Goal: Manage account settings

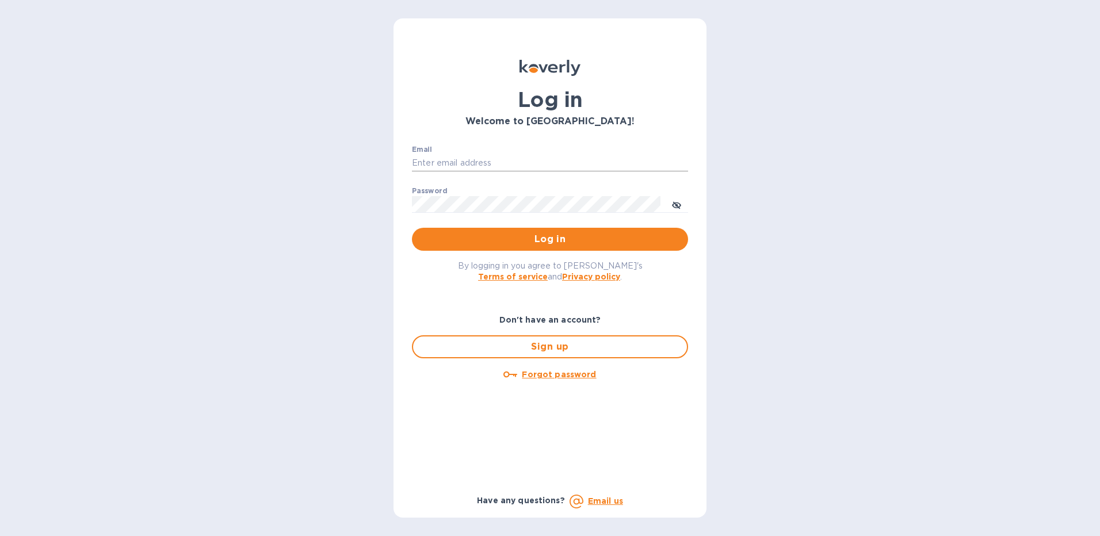
click at [468, 163] on input "Email" at bounding box center [550, 163] width 276 height 17
type input "[PERSON_NAME][EMAIL_ADDRESS][PERSON_NAME][DOMAIN_NAME]"
click at [555, 242] on span "Log in" at bounding box center [550, 239] width 258 height 14
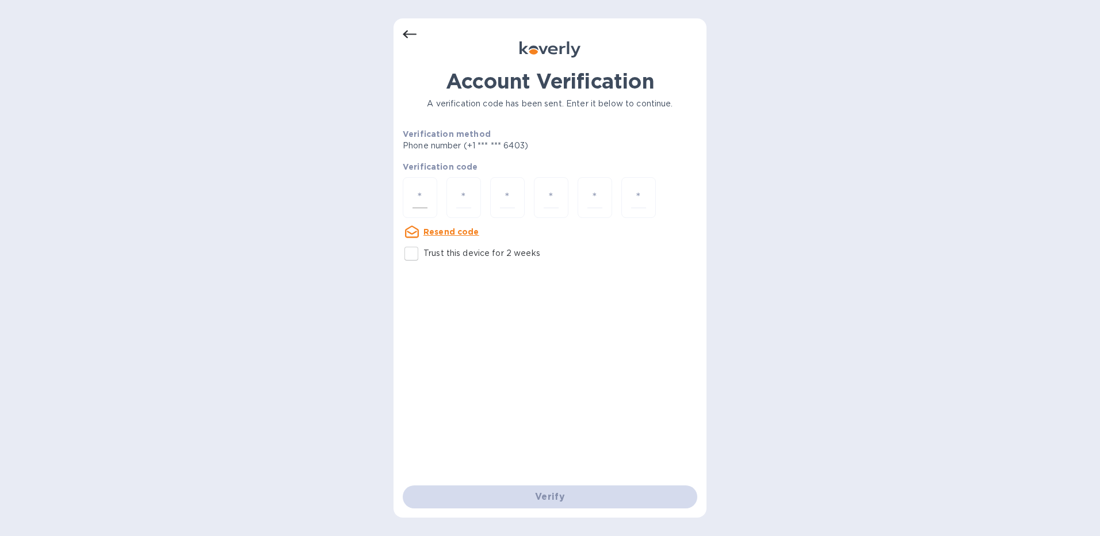
click at [420, 197] on input "number" at bounding box center [420, 197] width 15 height 21
type input "3"
type input "5"
type input "9"
type input "4"
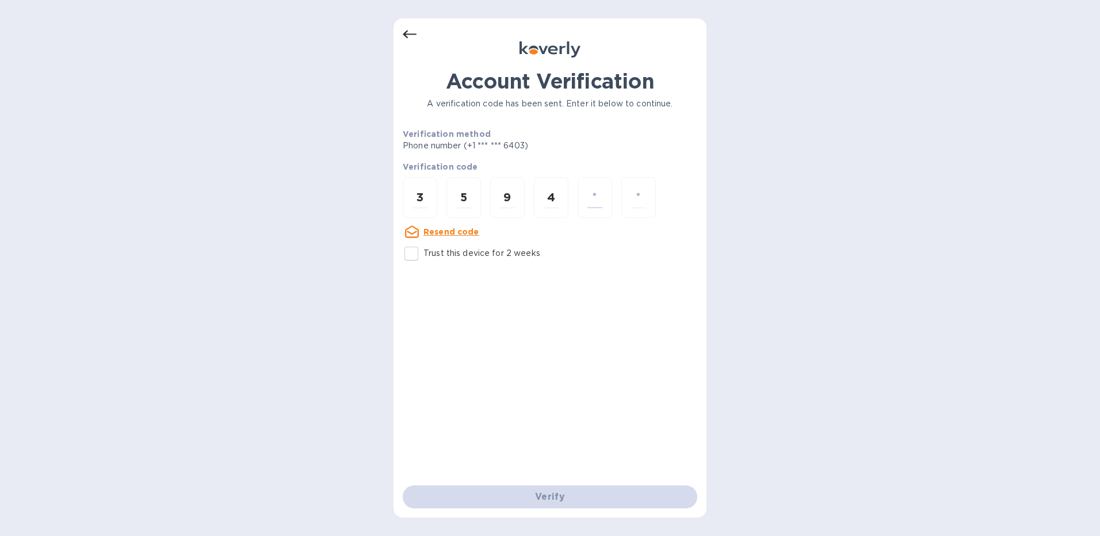
type input "1"
type input "4"
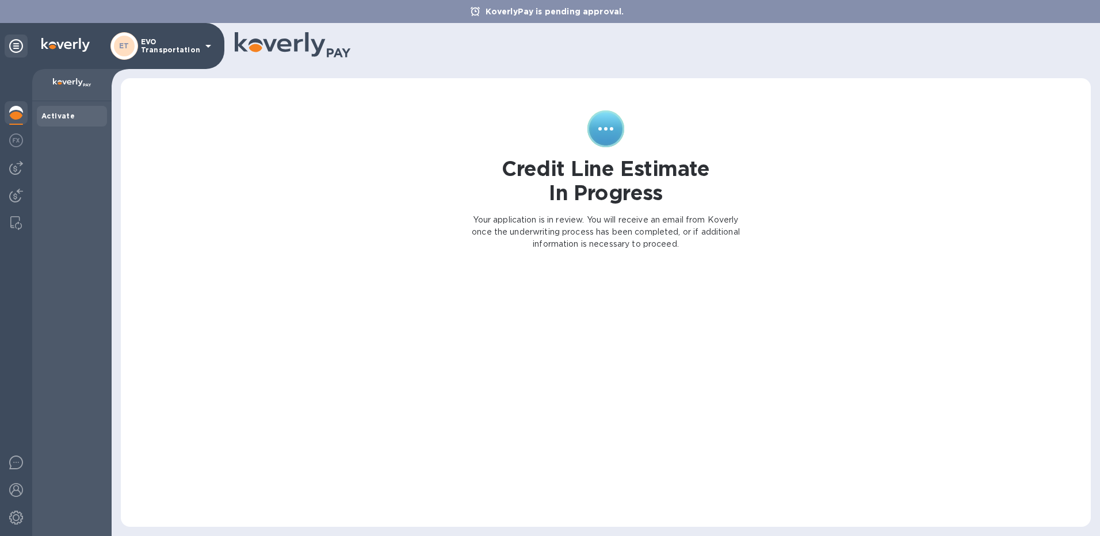
click at [209, 45] on icon at bounding box center [208, 46] width 6 height 3
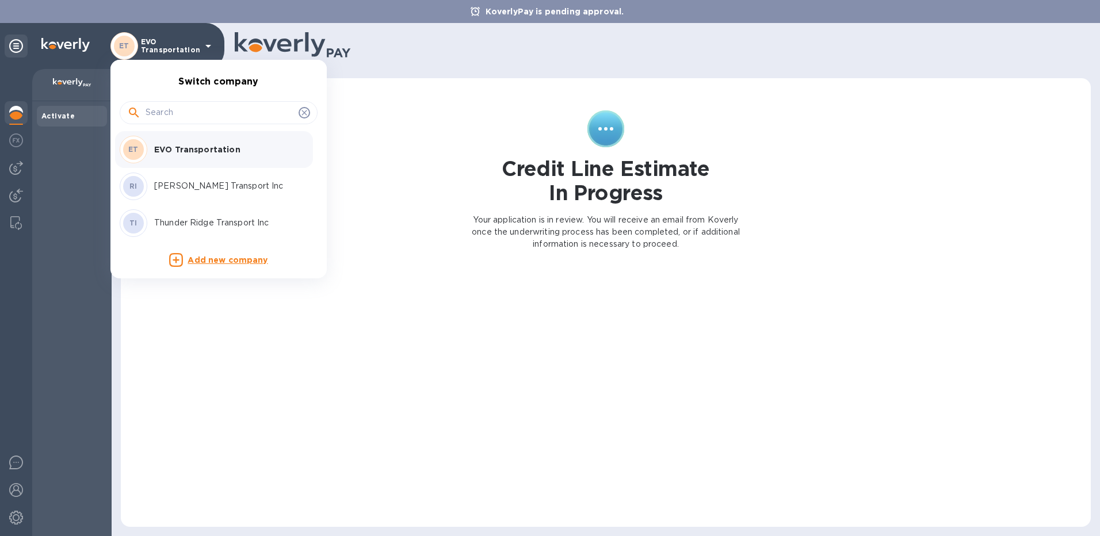
click at [443, 20] on div at bounding box center [550, 268] width 1100 height 536
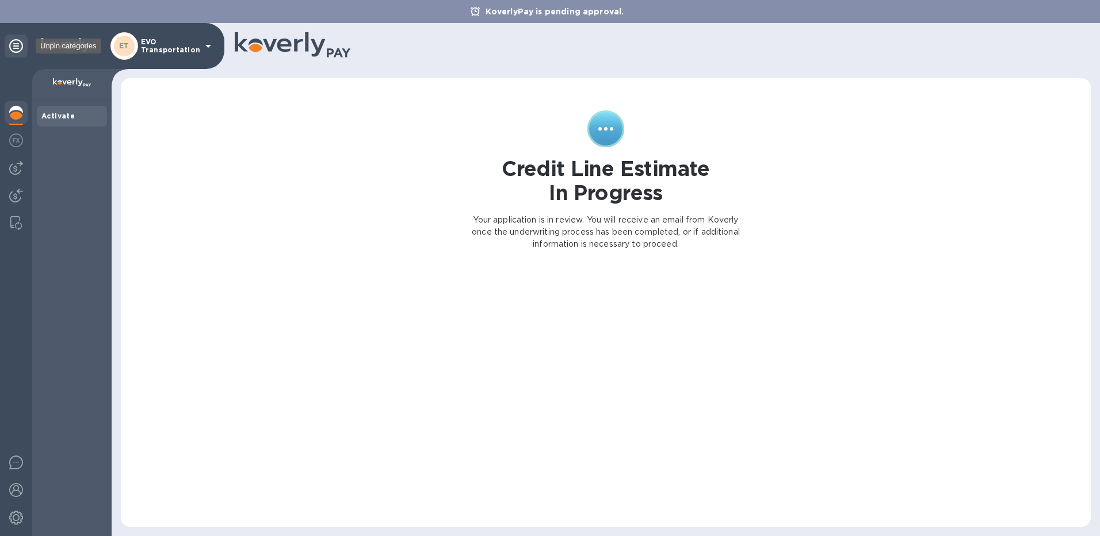
click at [18, 47] on icon at bounding box center [16, 46] width 14 height 14
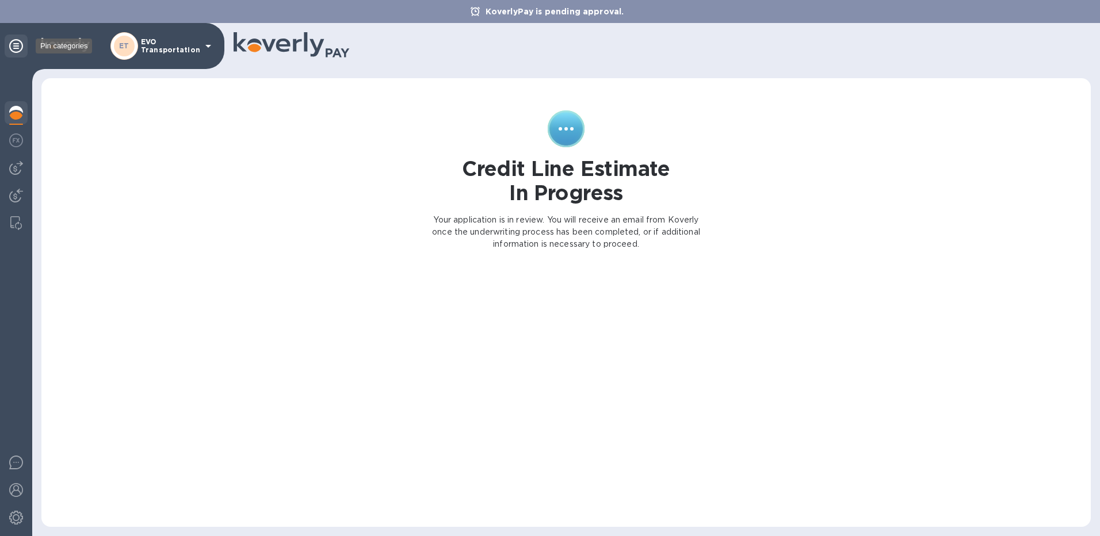
click at [18, 47] on icon at bounding box center [16, 46] width 14 height 14
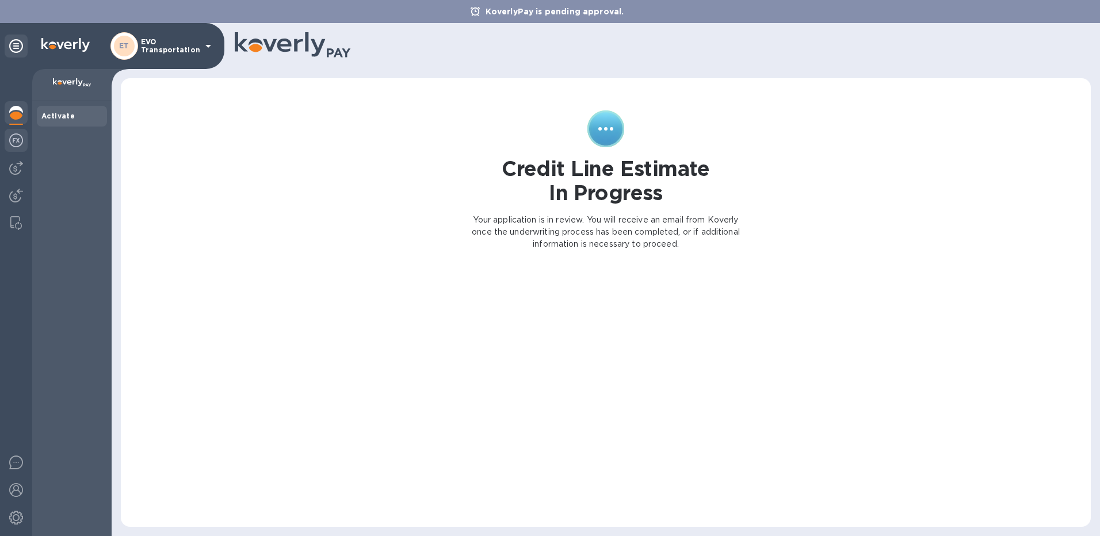
click at [17, 143] on img at bounding box center [16, 140] width 14 height 14
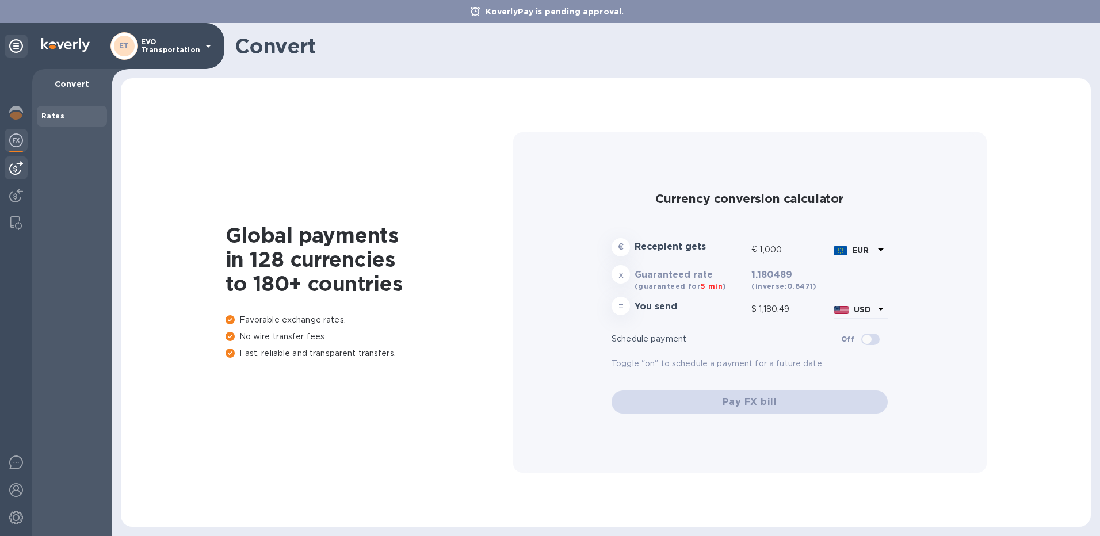
click at [18, 165] on img at bounding box center [16, 168] width 14 height 14
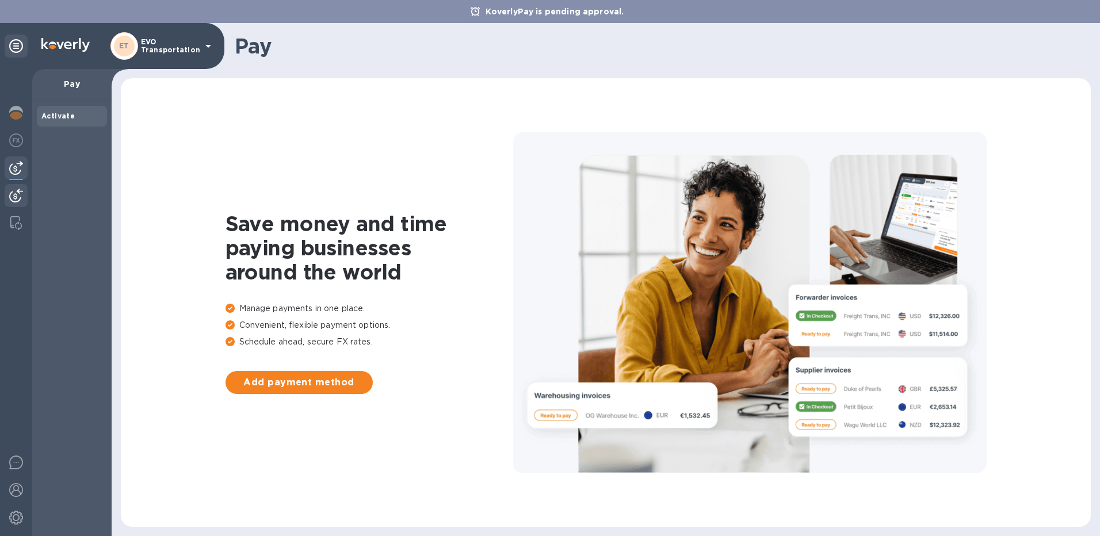
click at [16, 186] on div at bounding box center [16, 196] width 23 height 25
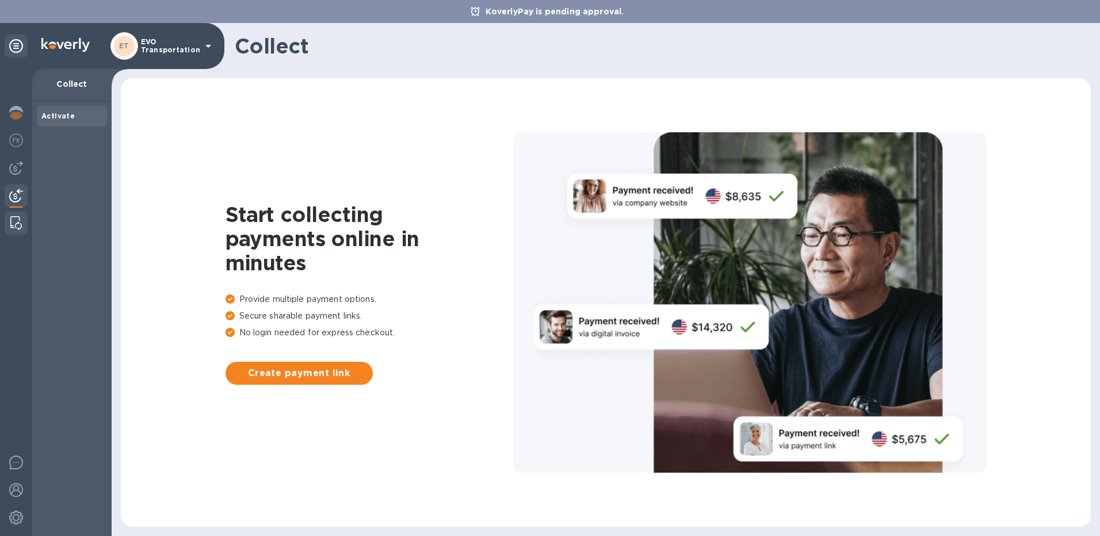
click at [17, 218] on img at bounding box center [16, 223] width 12 height 14
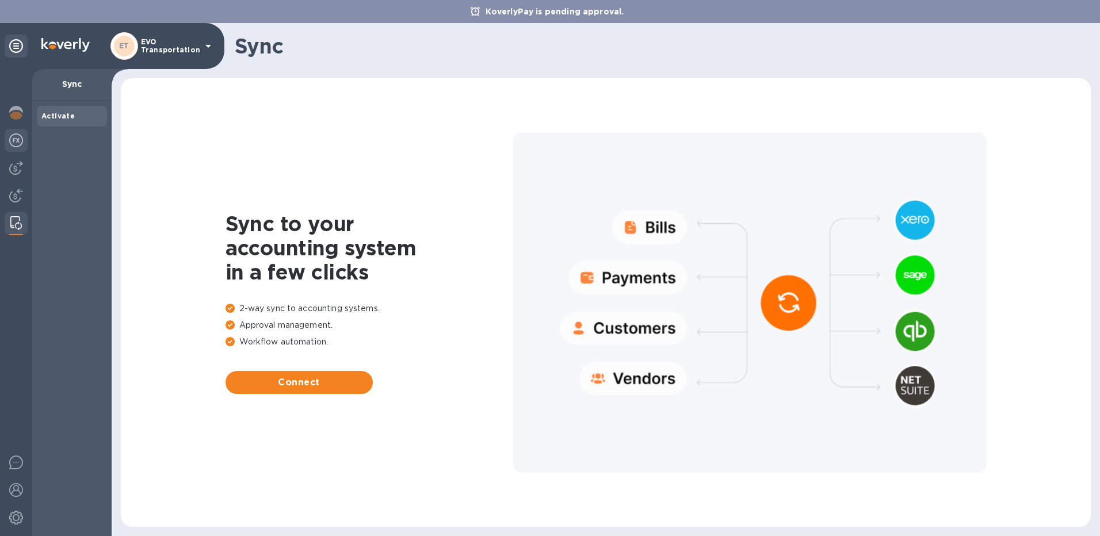
click at [13, 135] on img at bounding box center [16, 140] width 14 height 14
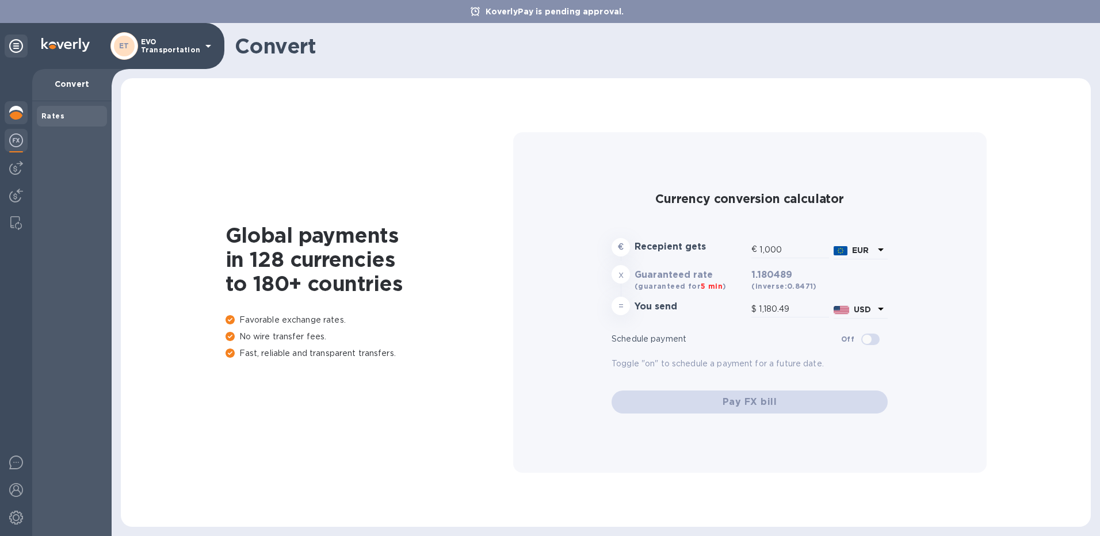
click at [16, 112] on img at bounding box center [16, 113] width 14 height 14
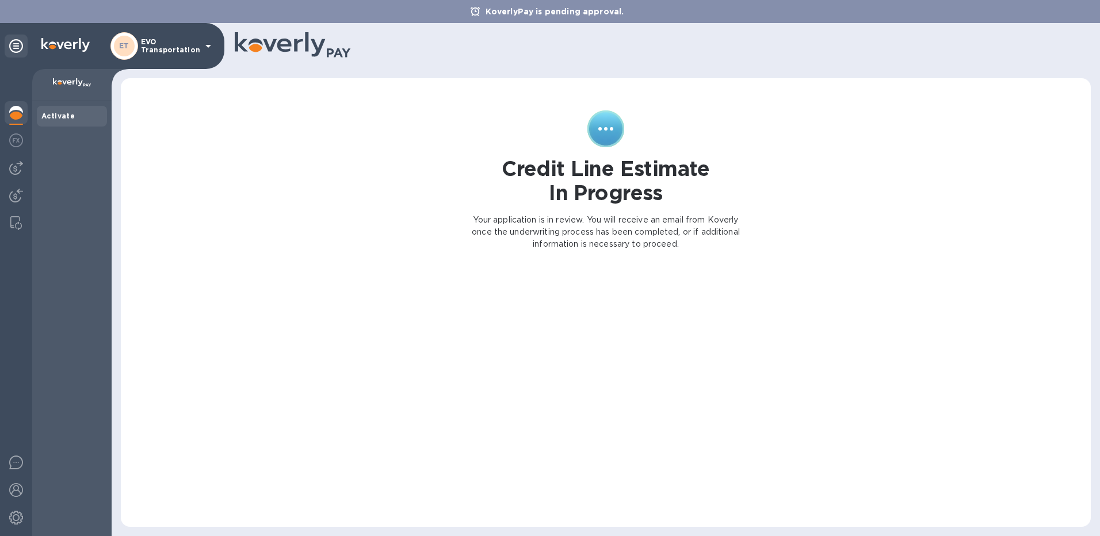
click at [204, 48] on icon at bounding box center [208, 46] width 14 height 14
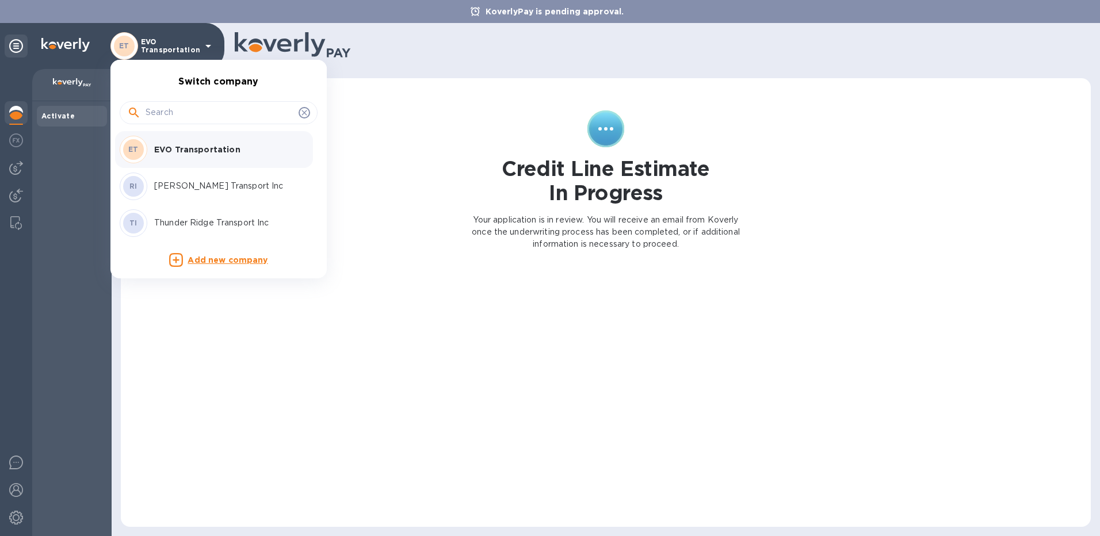
click at [207, 47] on div at bounding box center [550, 268] width 1100 height 536
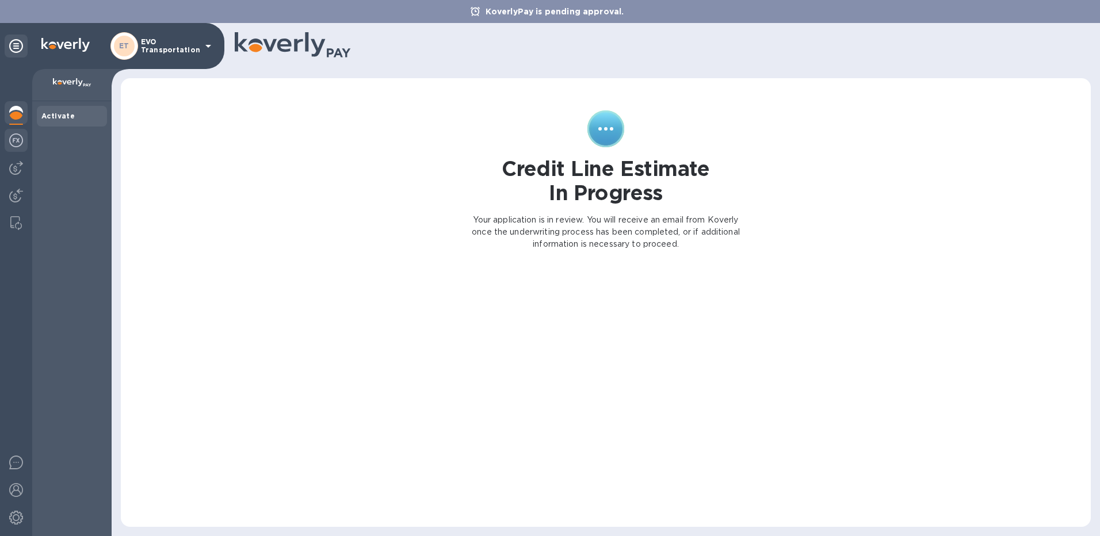
click at [18, 136] on img at bounding box center [16, 140] width 14 height 14
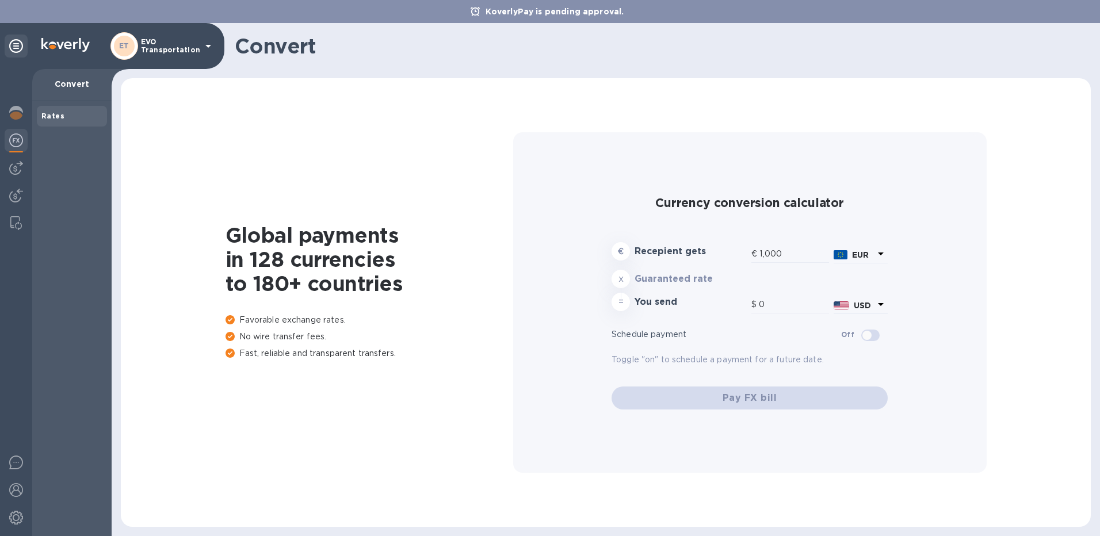
type input "1,180.49"
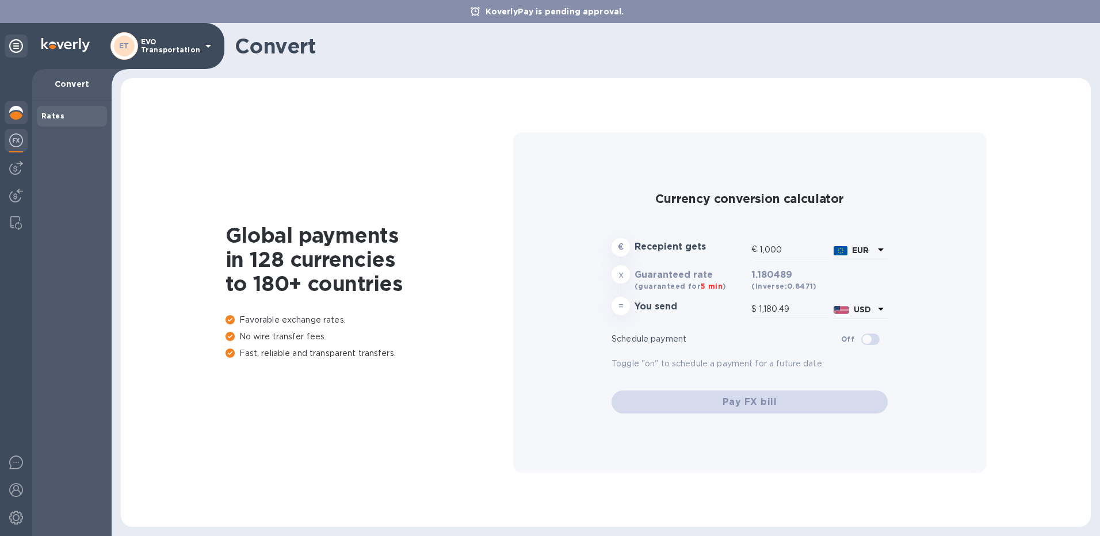
click at [18, 113] on img at bounding box center [16, 113] width 14 height 14
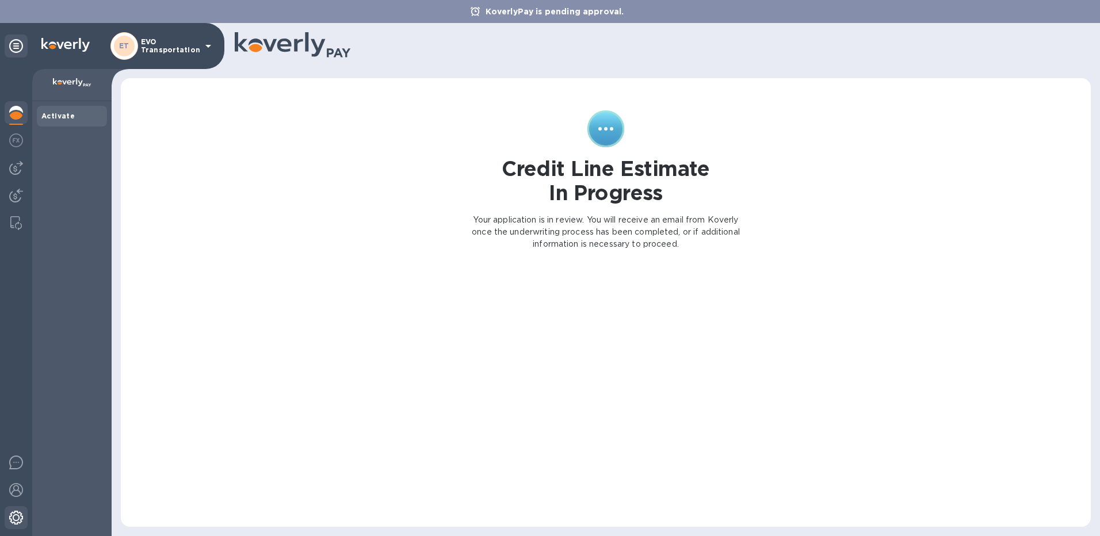
click at [18, 512] on img at bounding box center [16, 518] width 14 height 14
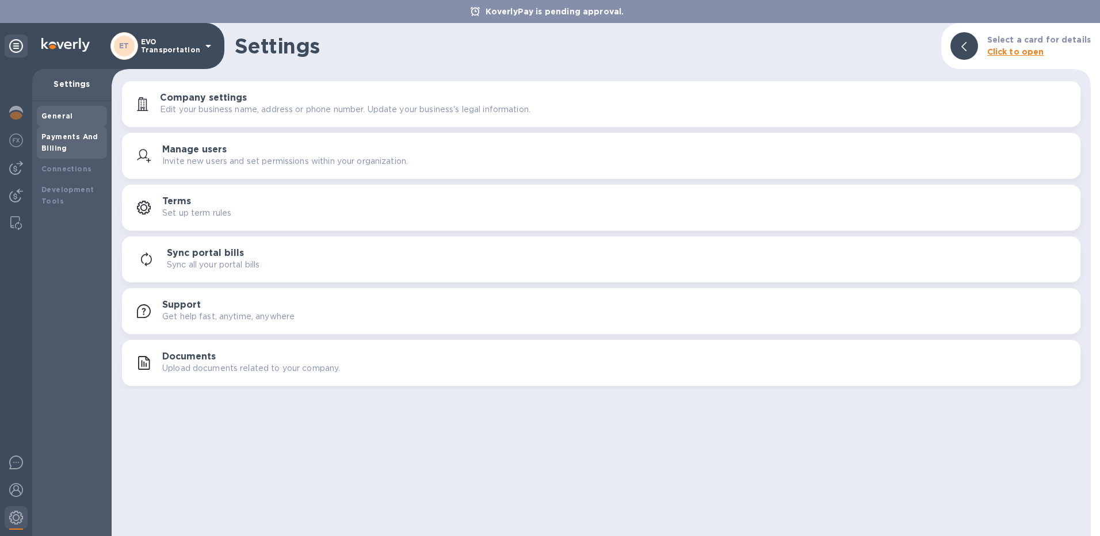
click at [63, 138] on b "Payments And Billing" at bounding box center [69, 142] width 57 height 20
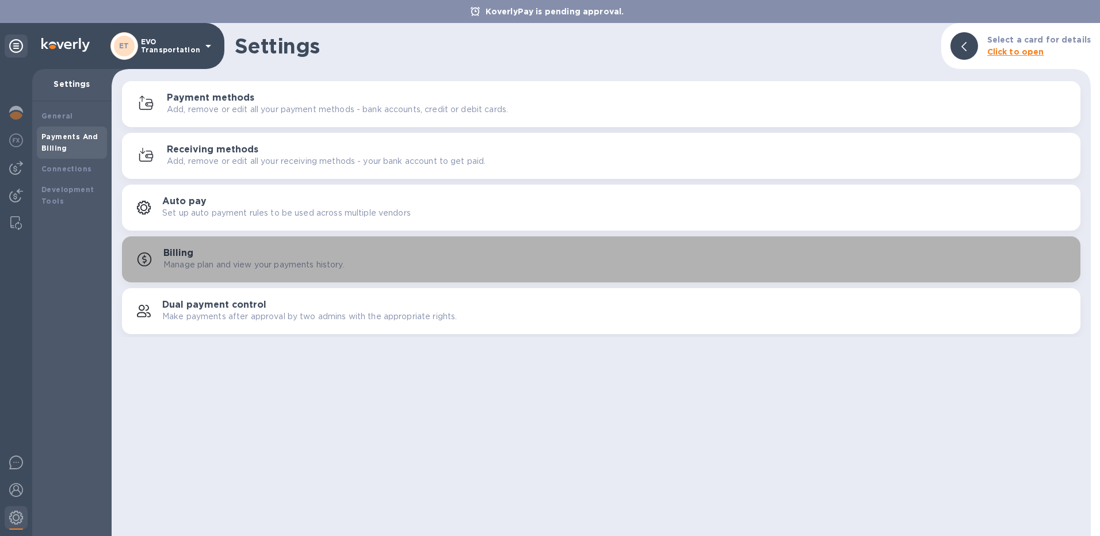
click at [181, 257] on h3 "Billing" at bounding box center [178, 253] width 30 height 11
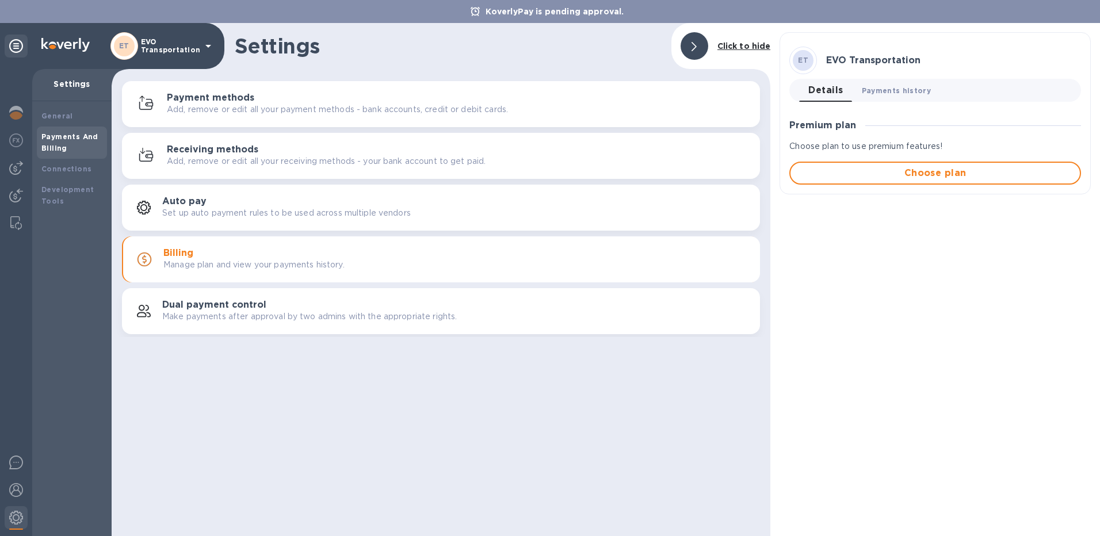
click at [897, 91] on span "Payments history 0" at bounding box center [897, 91] width 70 height 12
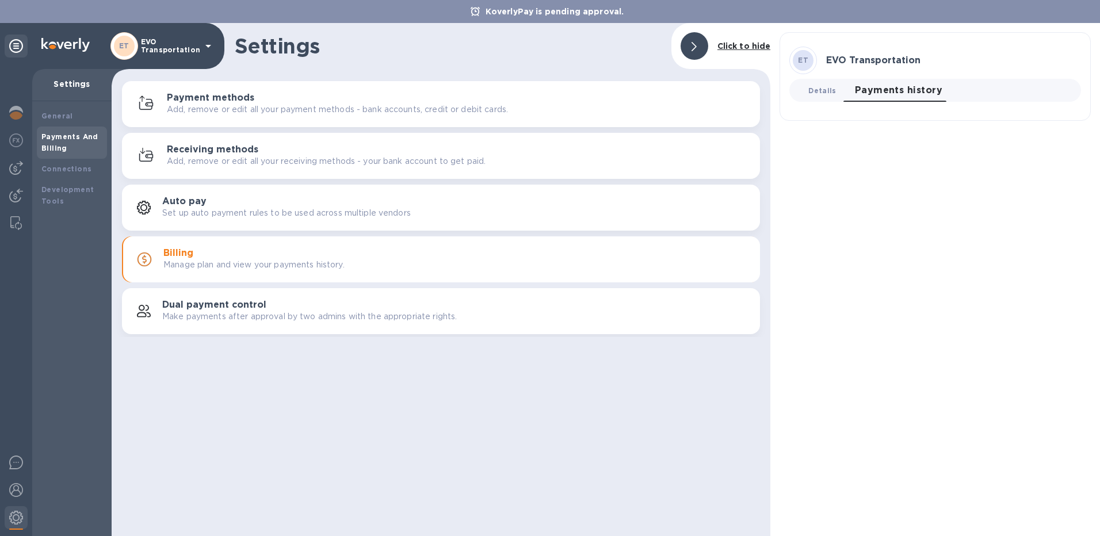
click at [822, 90] on span "Details 0" at bounding box center [822, 91] width 28 height 12
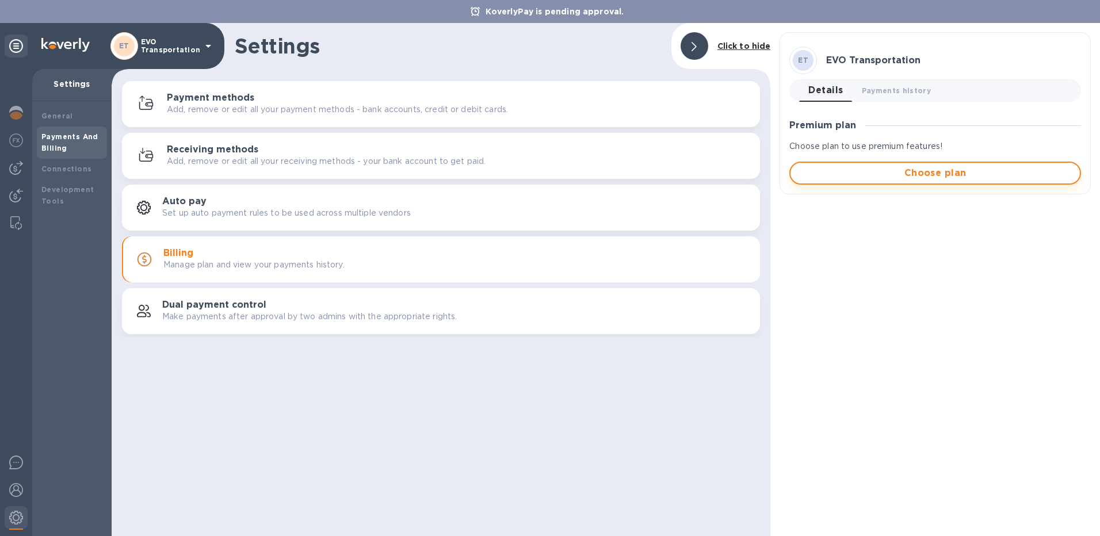
click at [866, 167] on span "Choose plan" at bounding box center [935, 173] width 271 height 14
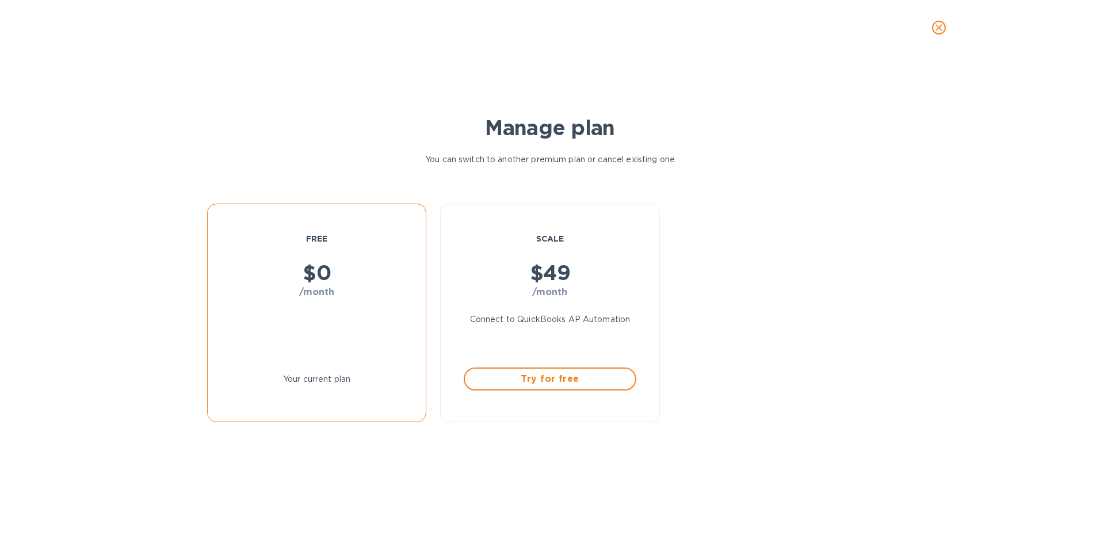
click at [312, 306] on div "$ 0 /month" at bounding box center [317, 279] width 172 height 69
click at [939, 33] on icon "close" at bounding box center [939, 28] width 12 height 12
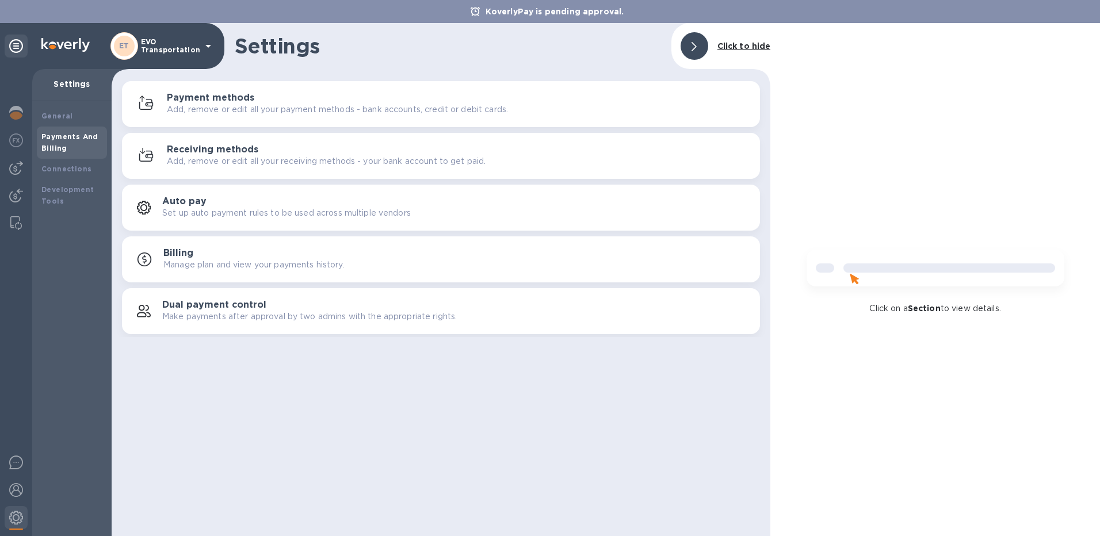
click at [830, 275] on img at bounding box center [936, 272] width 276 height 55
click at [692, 45] on div at bounding box center [695, 46] width 28 height 28
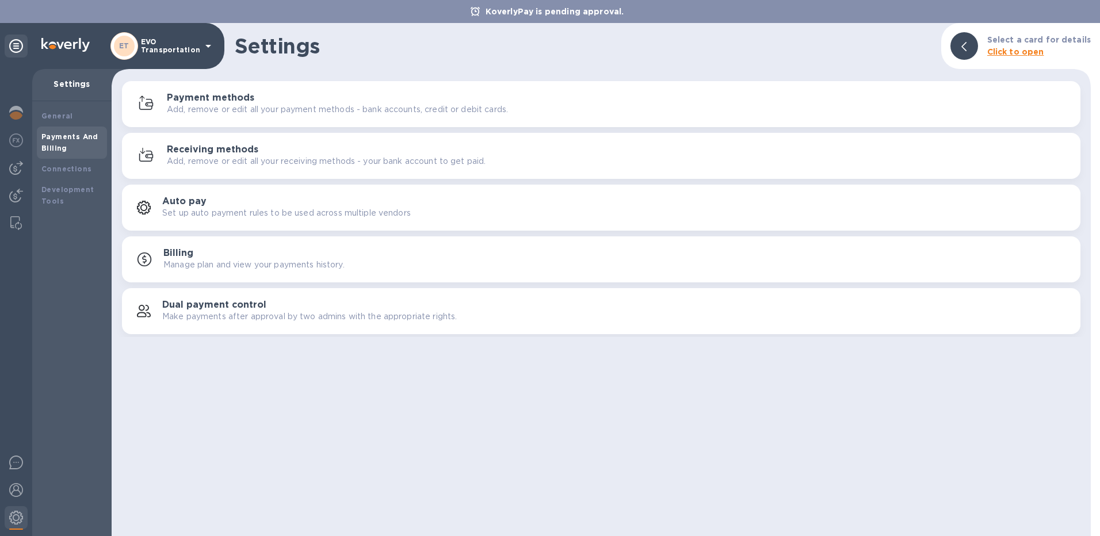
click at [1002, 54] on b "Click to open" at bounding box center [1015, 51] width 57 height 9
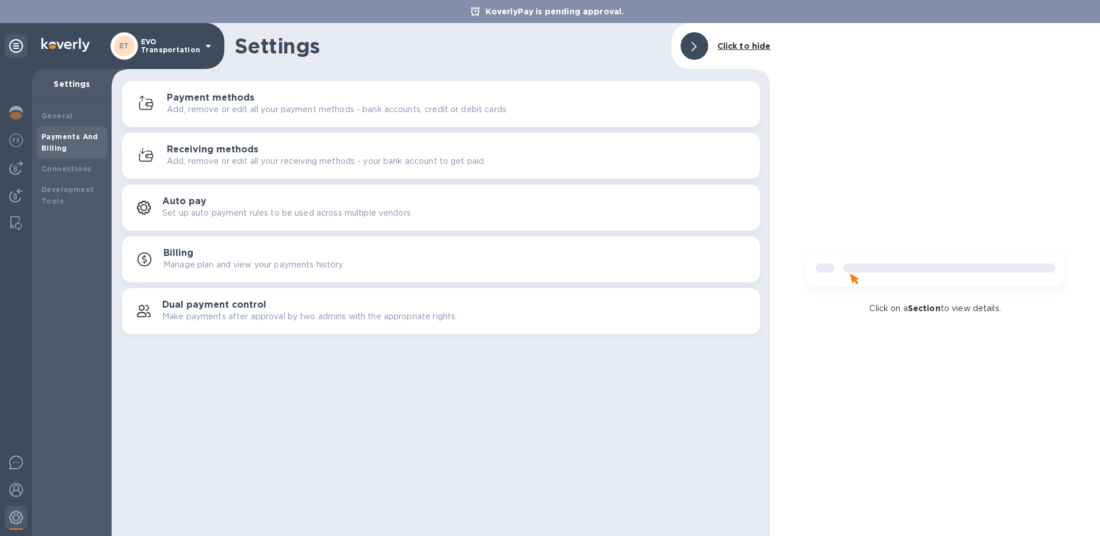
click at [828, 270] on img at bounding box center [936, 272] width 276 height 55
click at [840, 149] on div "Click on a Section to view details." at bounding box center [935, 279] width 330 height 513
click at [735, 44] on b "Click to hide" at bounding box center [745, 45] width 54 height 9
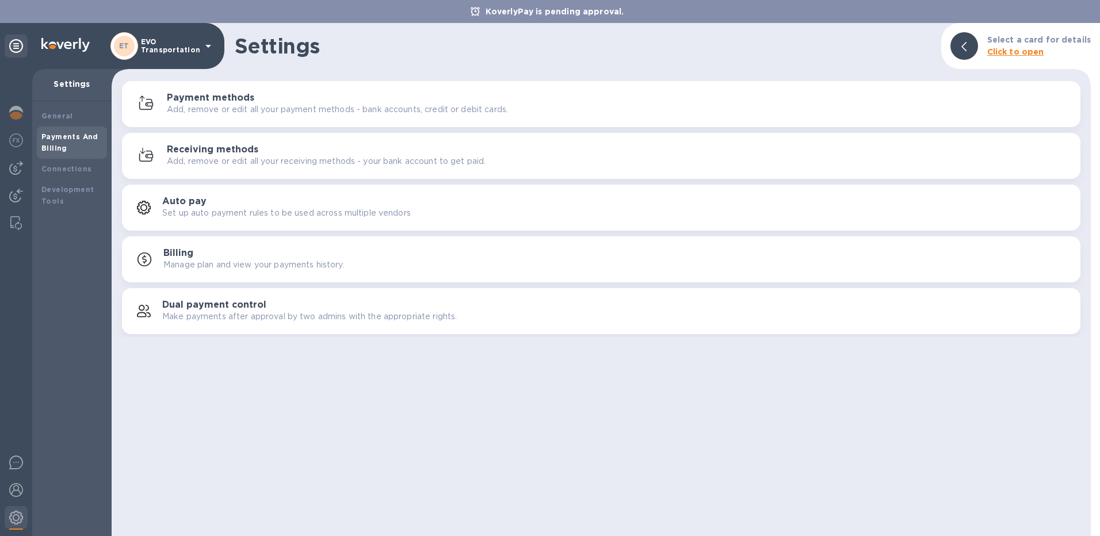
click at [705, 57] on h1 "Settings" at bounding box center [583, 46] width 697 height 24
click at [13, 45] on icon at bounding box center [16, 46] width 14 height 14
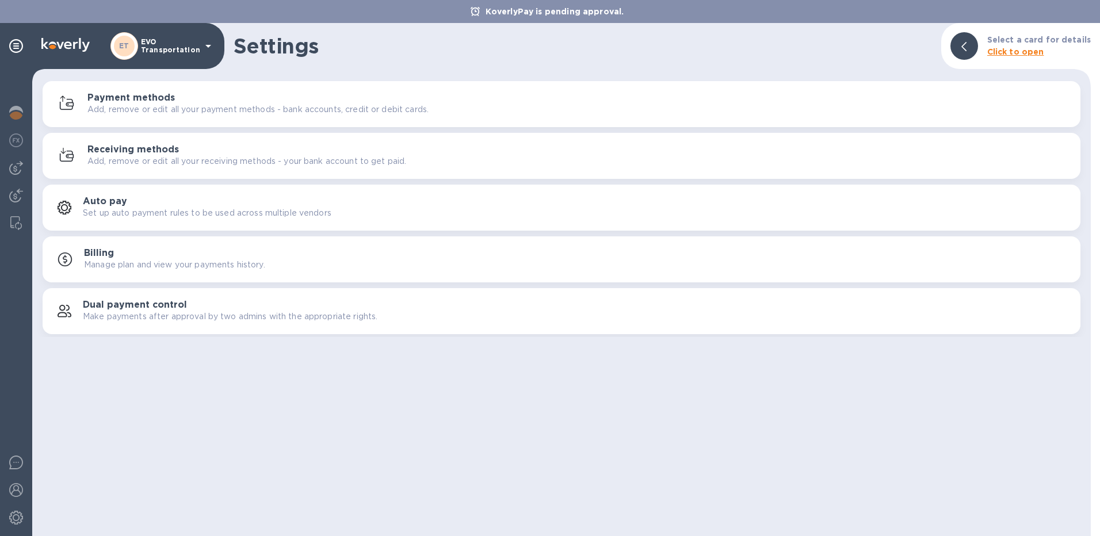
click at [92, 254] on h3 "Billing" at bounding box center [99, 253] width 30 height 11
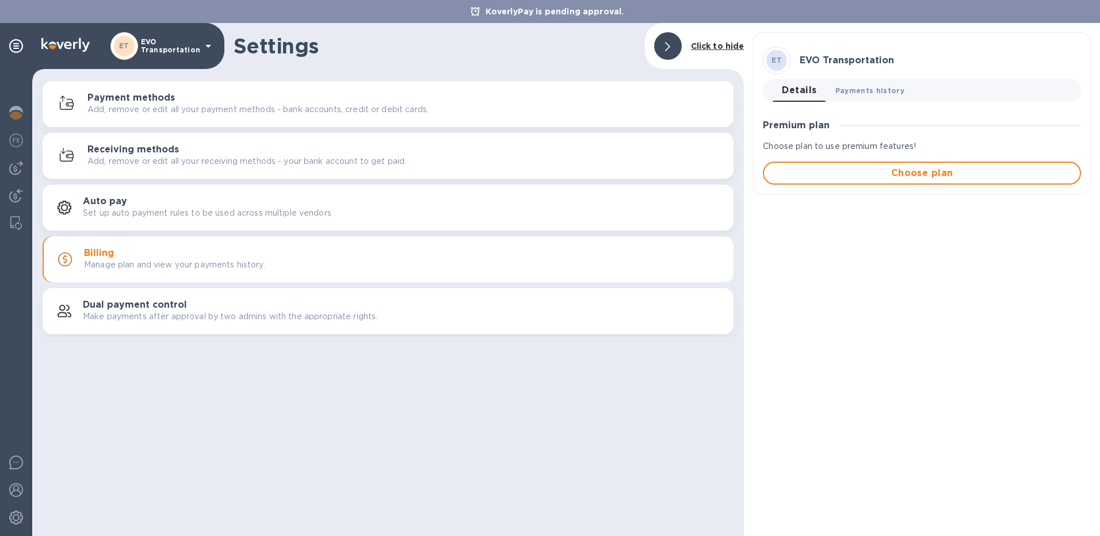
click at [872, 89] on span "Payments history 0" at bounding box center [870, 91] width 70 height 12
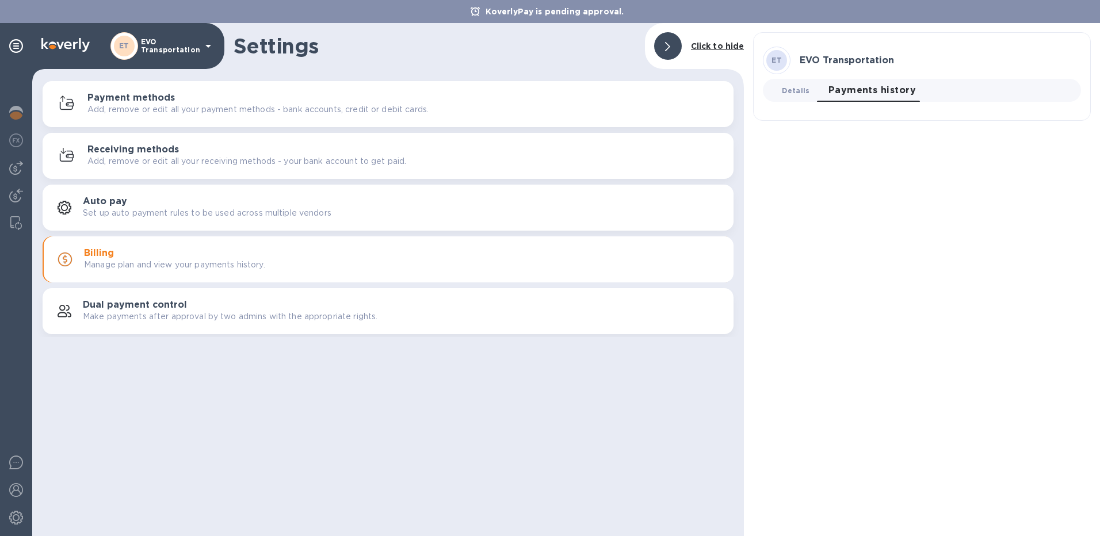
click at [795, 90] on span "Details 0" at bounding box center [796, 91] width 28 height 12
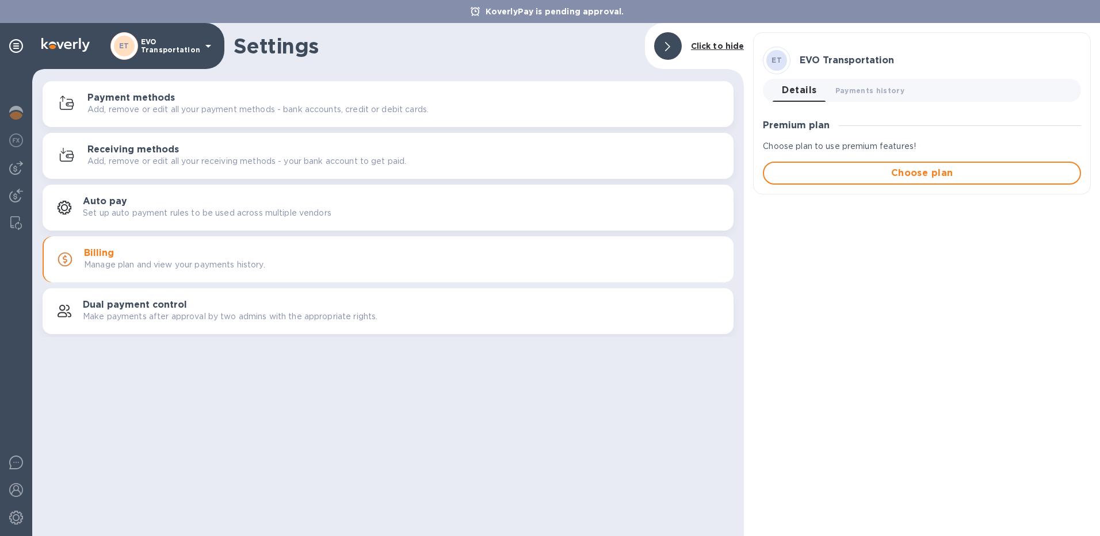
click at [704, 41] on b "Click to hide" at bounding box center [718, 45] width 54 height 9
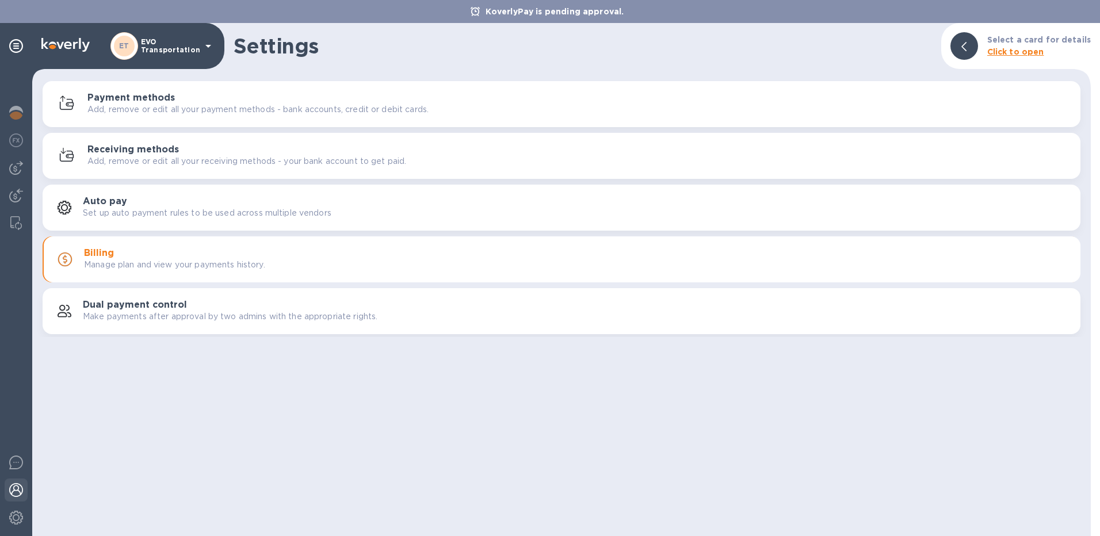
click at [16, 494] on img at bounding box center [16, 490] width 14 height 14
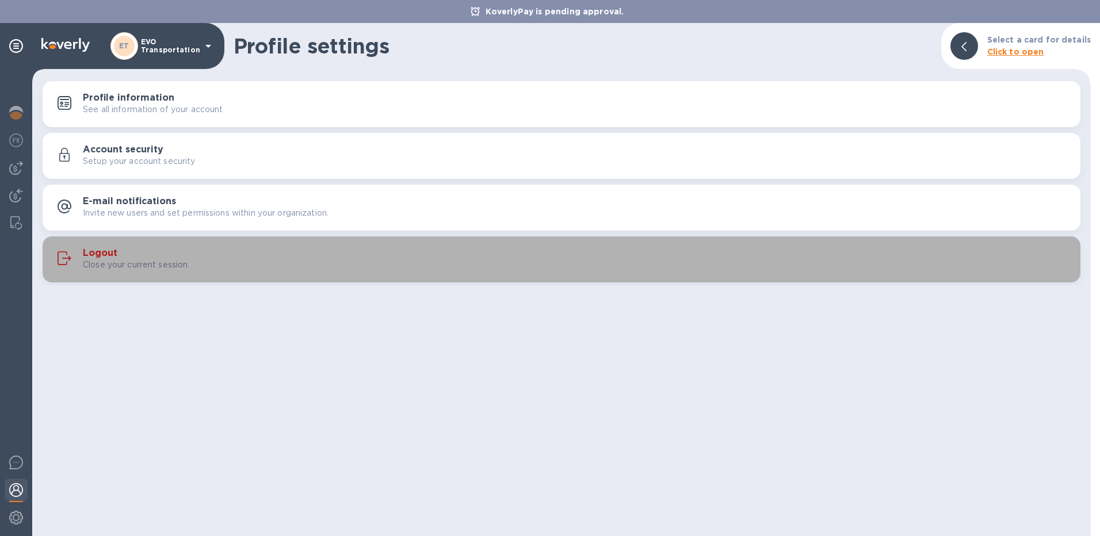
click at [94, 255] on h3 "Logout" at bounding box center [100, 253] width 35 height 11
